Goal: Task Accomplishment & Management: Manage account settings

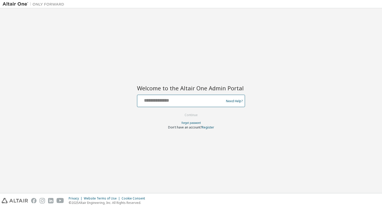
click at [191, 99] on input "text" at bounding box center [181, 99] width 84 height 7
type input "**********"
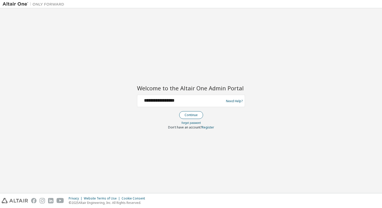
click at [192, 116] on button "Continue" at bounding box center [191, 115] width 24 height 8
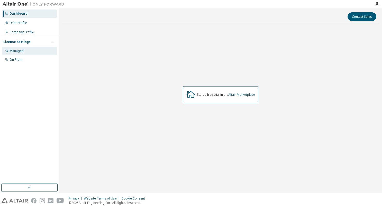
click at [18, 52] on div "Managed" at bounding box center [17, 51] width 14 height 4
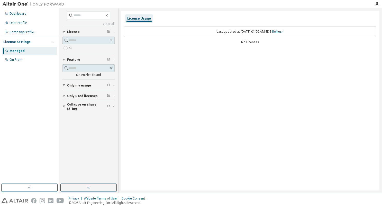
click at [226, 98] on div "License Usage Last updated at: Mon 2025-09-29 01:00 AM EDT Refresh No Licenses" at bounding box center [250, 101] width 259 height 180
click at [71, 49] on label "All" at bounding box center [71, 48] width 5 height 6
click at [149, 41] on div "No Licenses" at bounding box center [250, 42] width 253 height 4
click at [197, 47] on div "Last updated at: Mon 2025-09-29 01:01 AM EDT Refresh No Licenses" at bounding box center [250, 35] width 253 height 25
